Goal: Navigation & Orientation: Find specific page/section

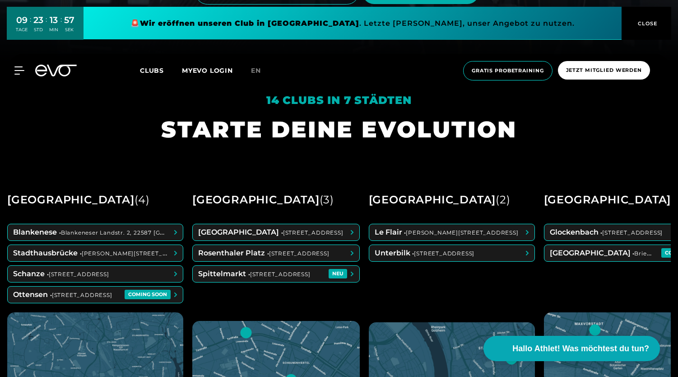
scroll to position [319, 0]
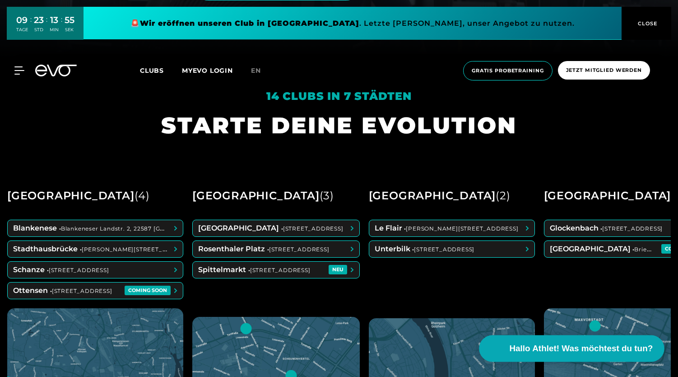
click at [556, 350] on span "Hallo Athlet! Was möchtest du tun?" at bounding box center [582, 348] width 144 height 13
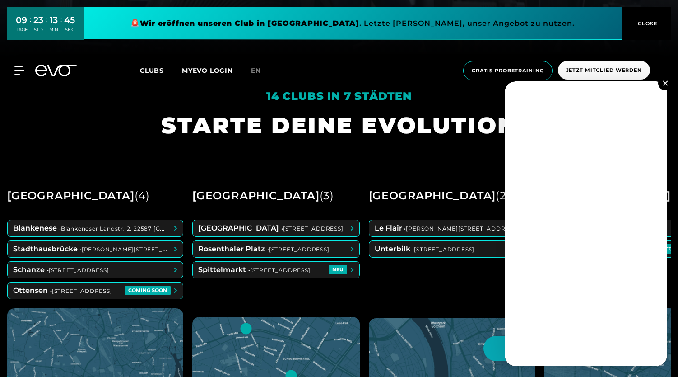
scroll to position [354, 0]
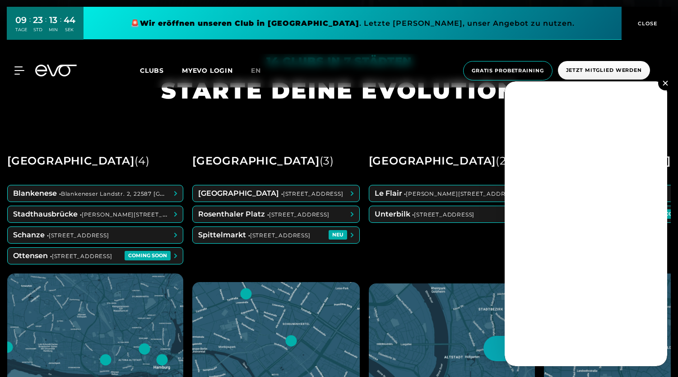
click at [664, 87] on button at bounding box center [666, 83] width 14 height 14
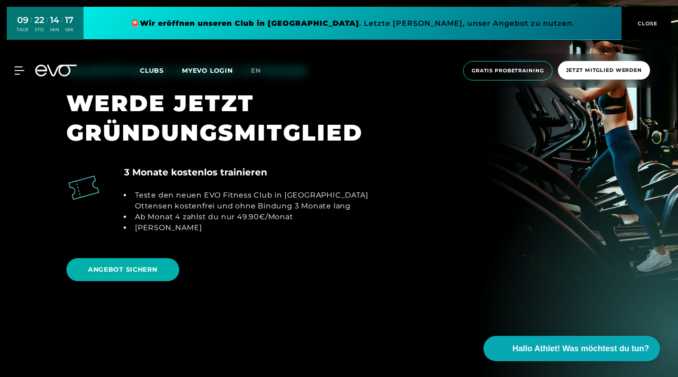
scroll to position [1022, 0]
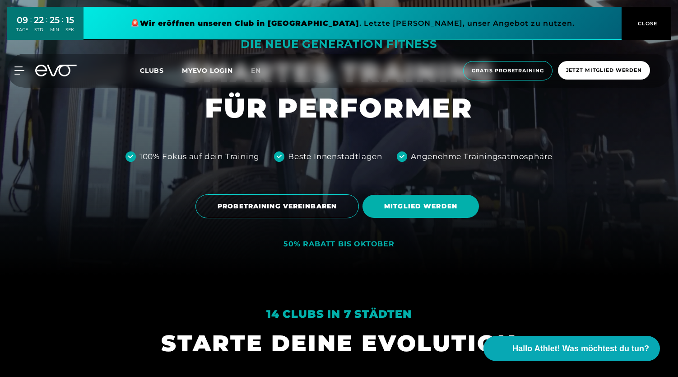
scroll to position [65, 0]
